Goal: Check status: Check status

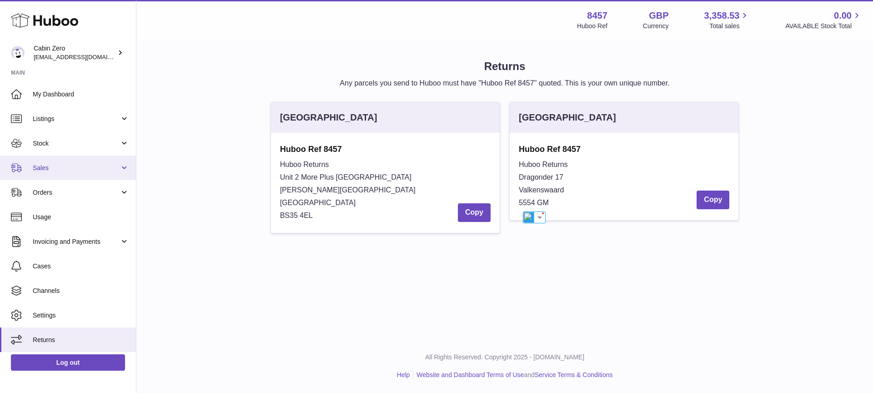
click at [115, 173] on link "Sales" at bounding box center [68, 167] width 136 height 25
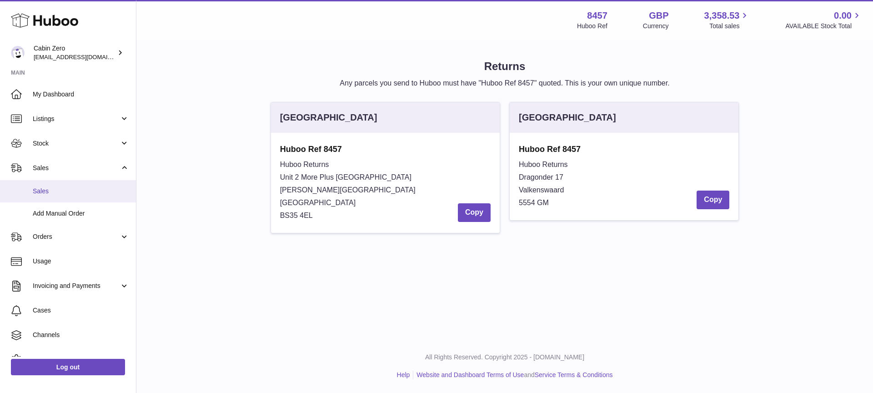
click at [98, 189] on span "Sales" at bounding box center [81, 191] width 96 height 9
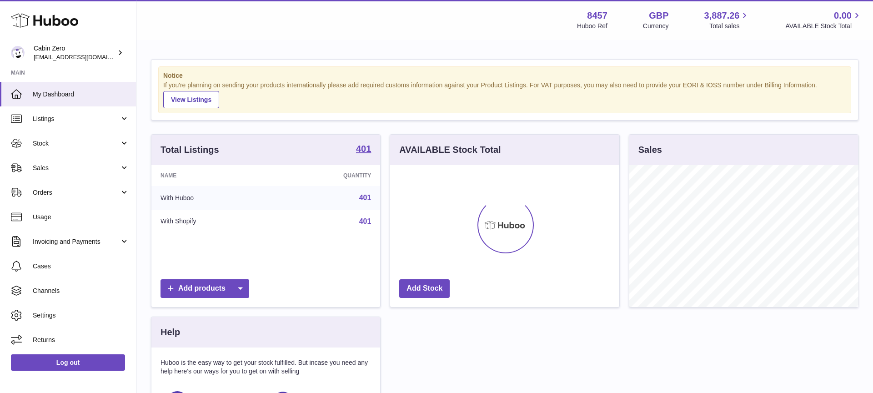
scroll to position [142, 229]
click at [121, 188] on link "Orders" at bounding box center [68, 192] width 136 height 25
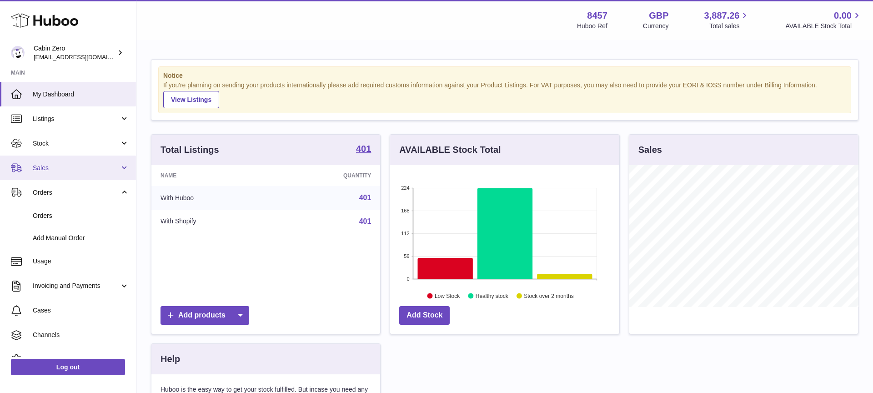
click at [123, 160] on link "Sales" at bounding box center [68, 167] width 136 height 25
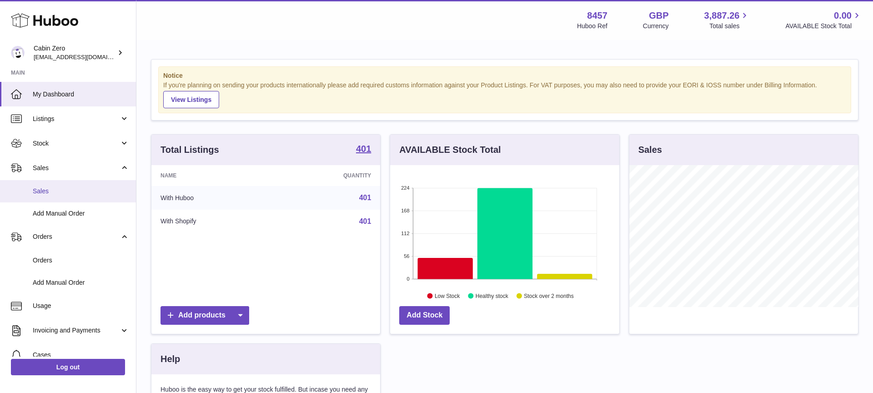
click at [97, 182] on link "Sales" at bounding box center [68, 191] width 136 height 22
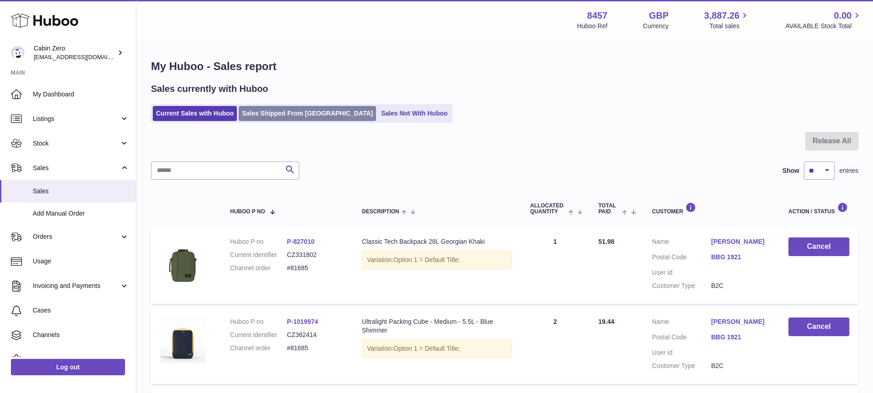
click at [259, 114] on link "Sales Shipped From Huboo" at bounding box center [307, 113] width 137 height 15
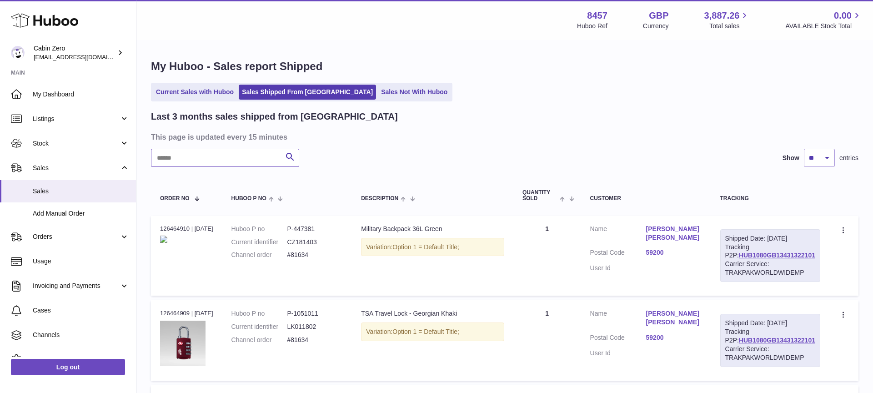
click at [246, 160] on input "text" at bounding box center [225, 158] width 148 height 18
paste input "******"
type input "******"
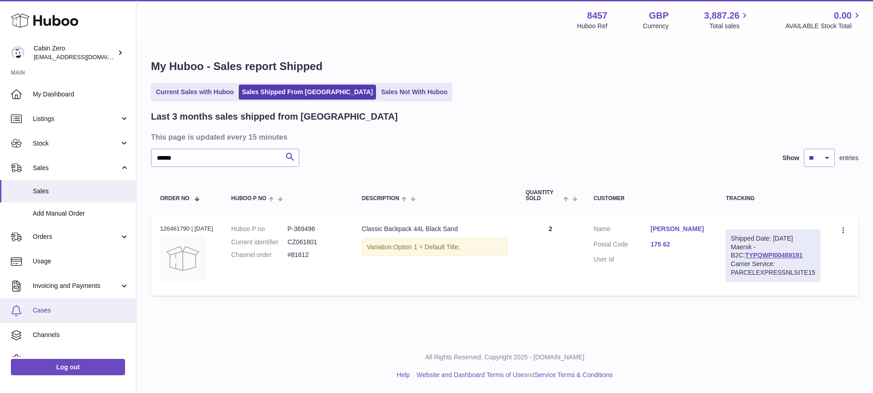
click at [83, 305] on link "Cases" at bounding box center [68, 310] width 136 height 25
